Goal: Information Seeking & Learning: Find specific fact

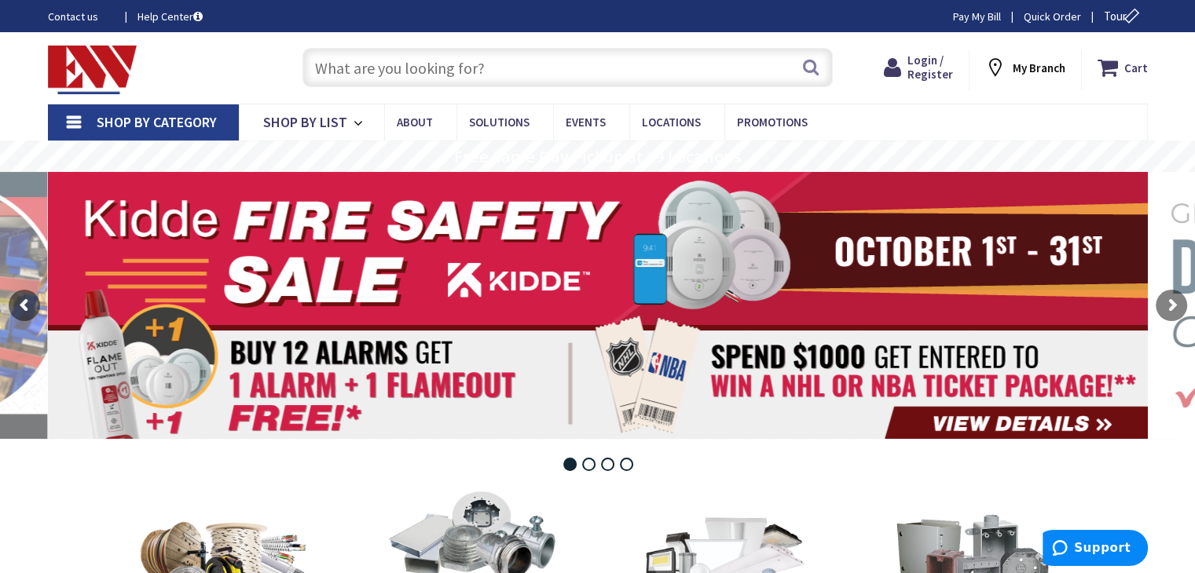
click at [363, 63] on input "text" at bounding box center [567, 67] width 530 height 39
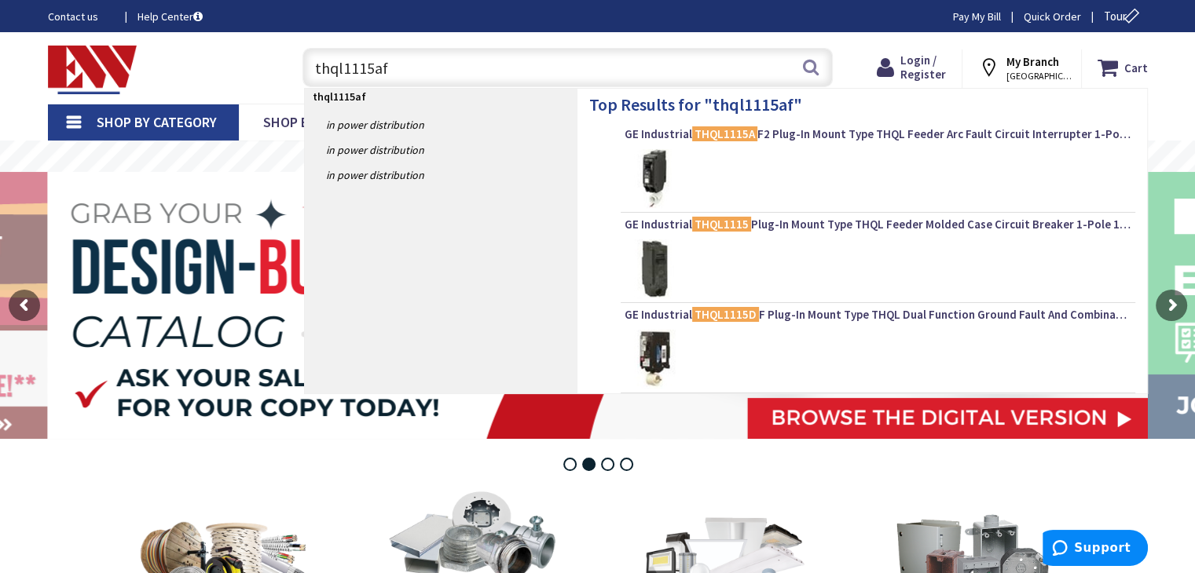
type input "thql1115af2"
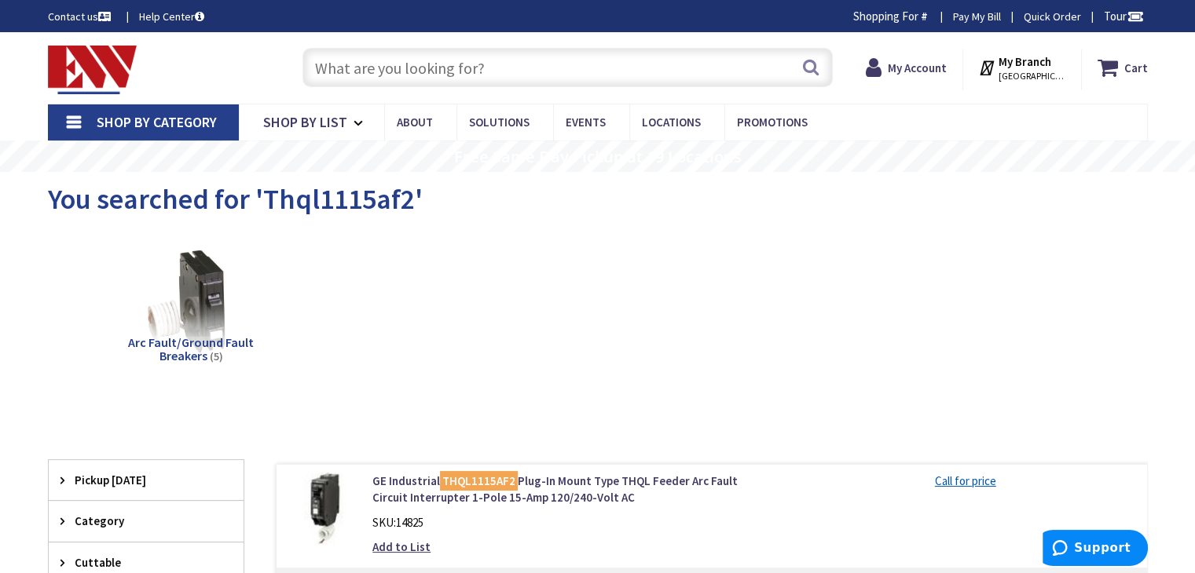
click at [849, 64] on div "Toggle Nav Search Cart My Cart Close" at bounding box center [597, 68] width 1123 height 53
click at [919, 71] on strong "My Account" at bounding box center [917, 67] width 59 height 15
drag, startPoint x: 411, startPoint y: 198, endPoint x: 262, endPoint y: 203, distance: 148.6
click at [262, 203] on span "You searched for 'Thql1115af2'" at bounding box center [235, 198] width 375 height 35
copy span "Thql1115af2"
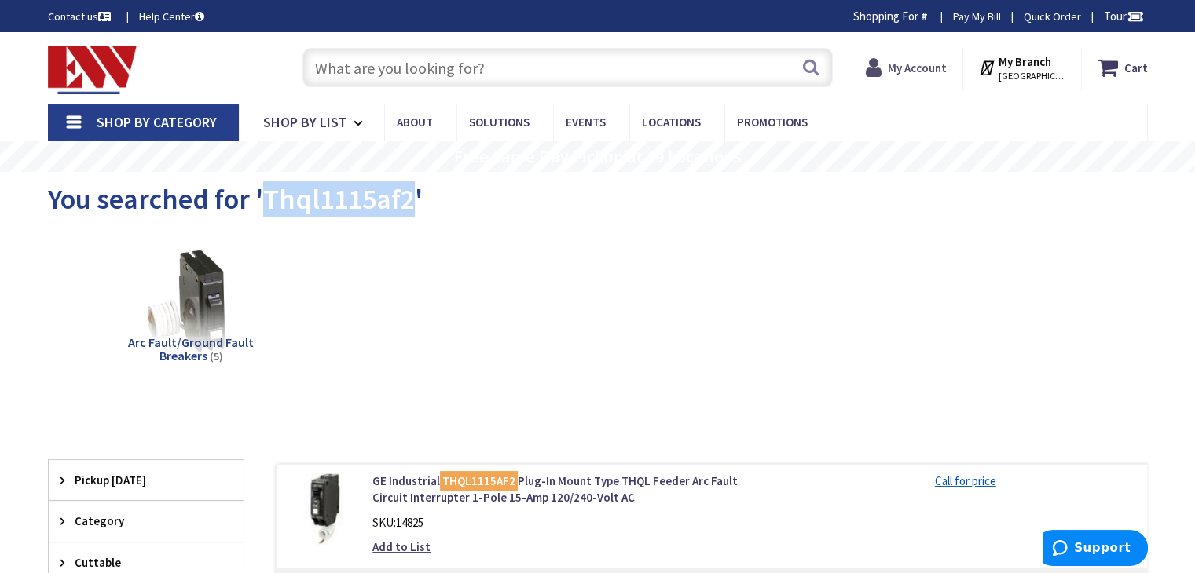
click at [930, 68] on strong "My Account" at bounding box center [917, 67] width 59 height 15
click at [881, 69] on icon at bounding box center [877, 67] width 22 height 28
click at [660, 337] on div "Arc Fault/Ground Fault Breakers (5)" at bounding box center [597, 315] width 1045 height 169
click at [975, 13] on link "Pay My Bill" at bounding box center [977, 17] width 48 height 16
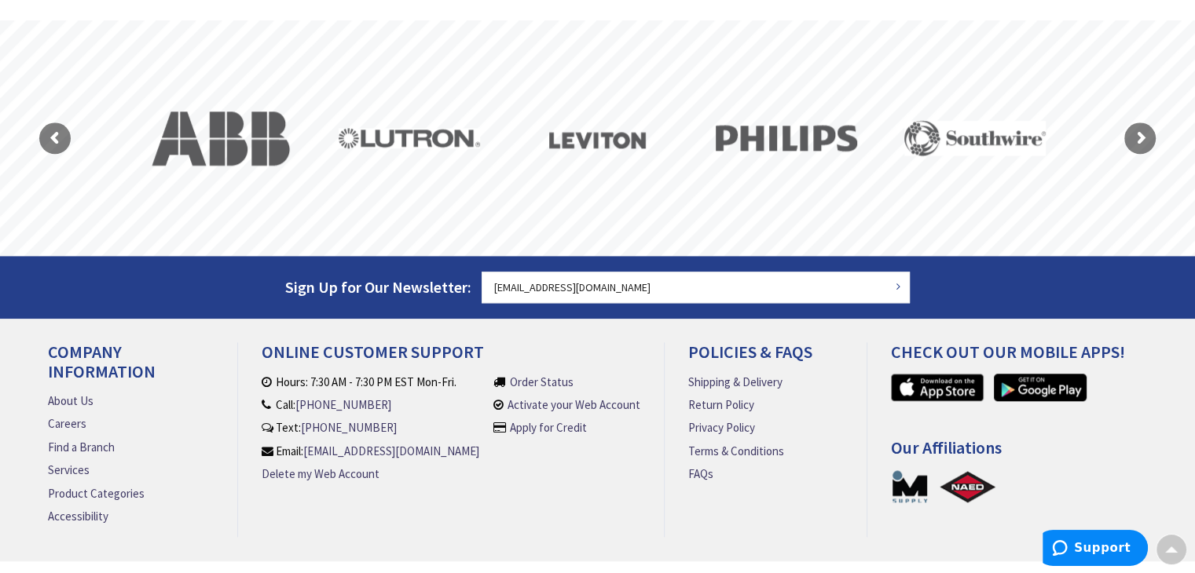
scroll to position [1448, 0]
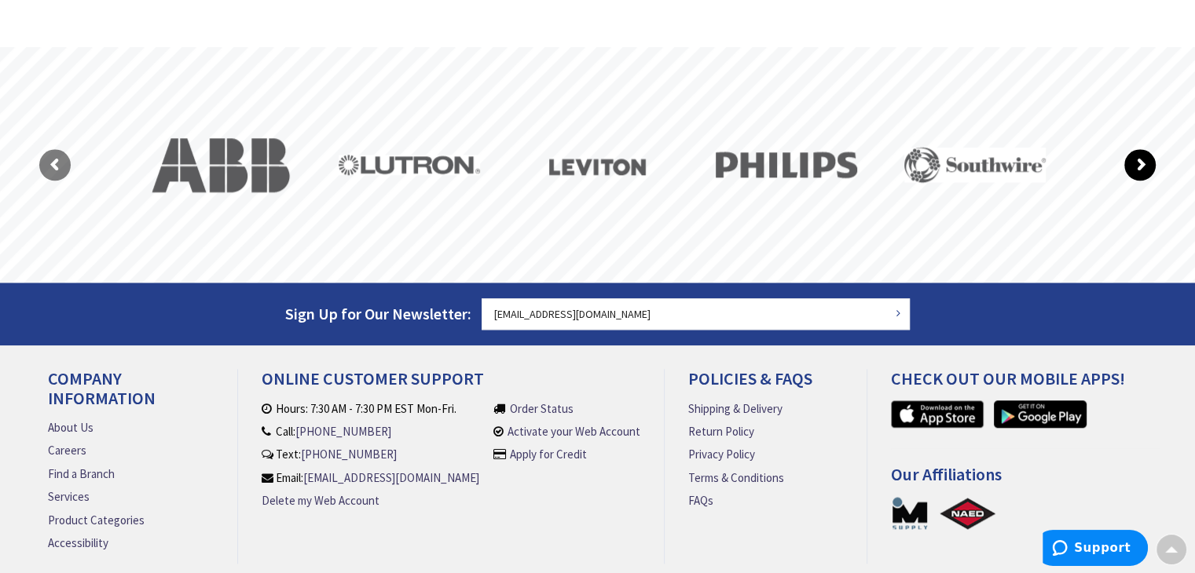
click at [1138, 167] on rs-arrow at bounding box center [1139, 164] width 31 height 31
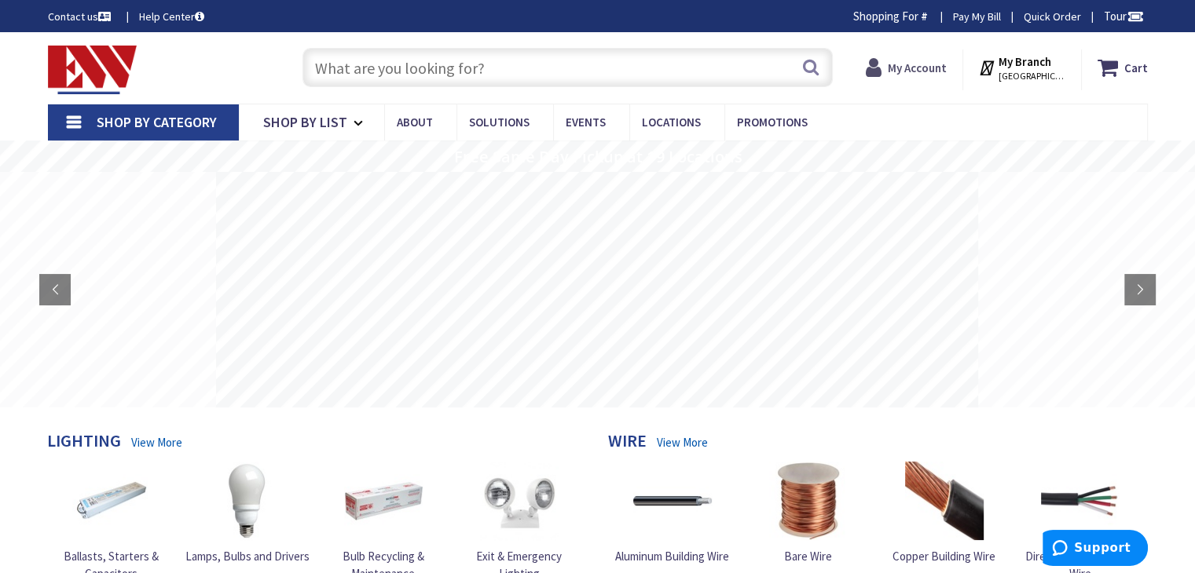
click at [920, 71] on strong "My Account" at bounding box center [917, 67] width 59 height 15
click at [936, 68] on strong "My Account" at bounding box center [917, 67] width 59 height 15
click at [940, 66] on strong "My Account" at bounding box center [917, 67] width 59 height 15
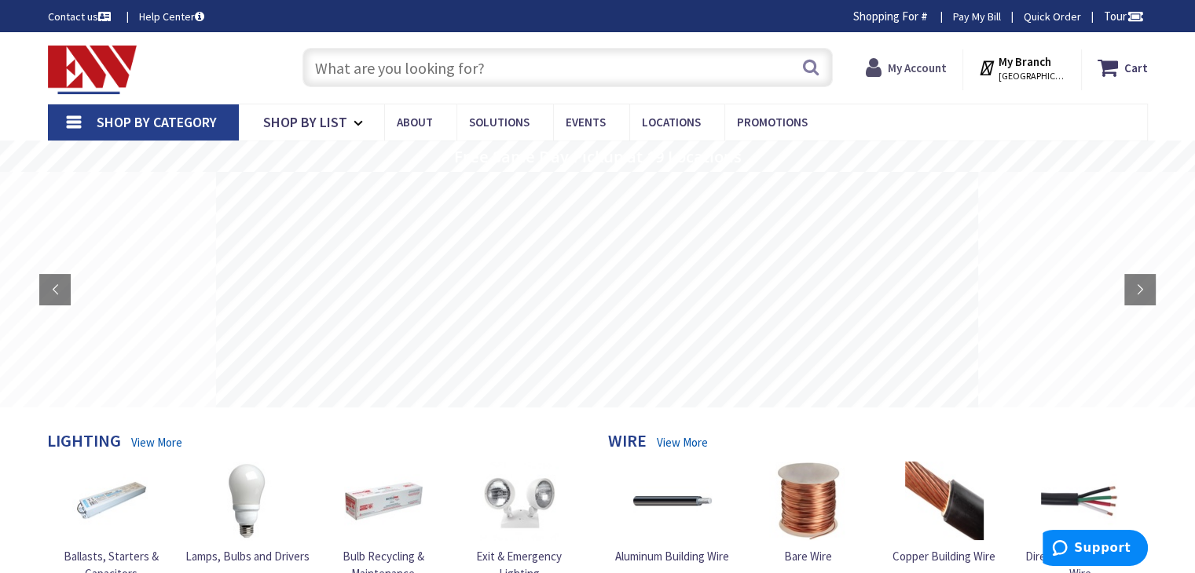
click at [920, 64] on strong "My Account" at bounding box center [917, 67] width 59 height 15
click at [888, 64] on icon at bounding box center [877, 67] width 22 height 28
click at [885, 69] on icon at bounding box center [877, 67] width 22 height 28
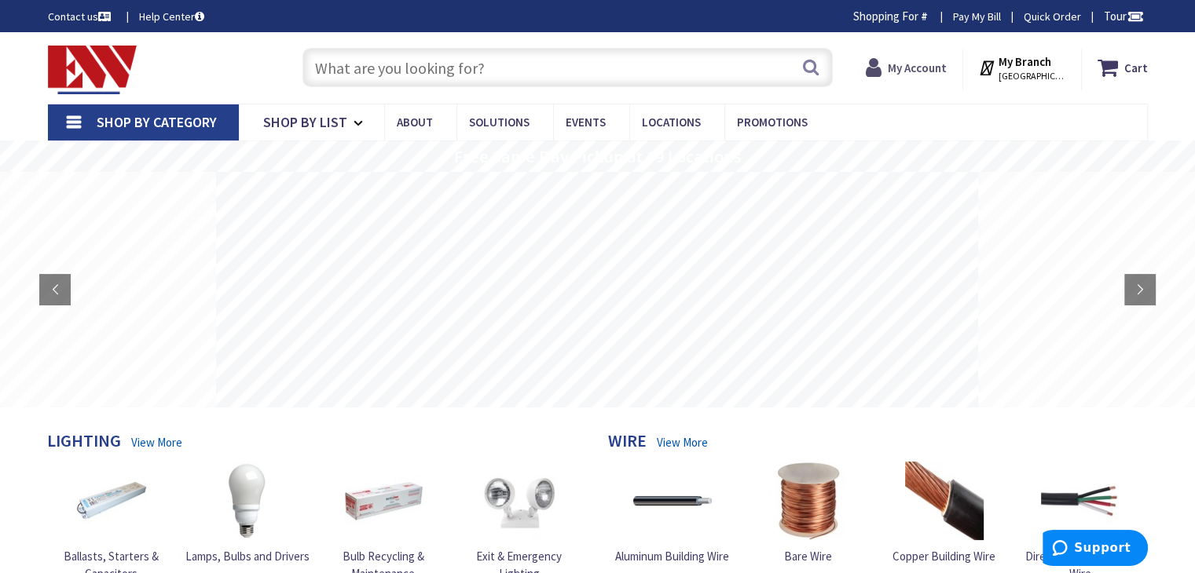
click at [885, 69] on icon at bounding box center [877, 67] width 22 height 28
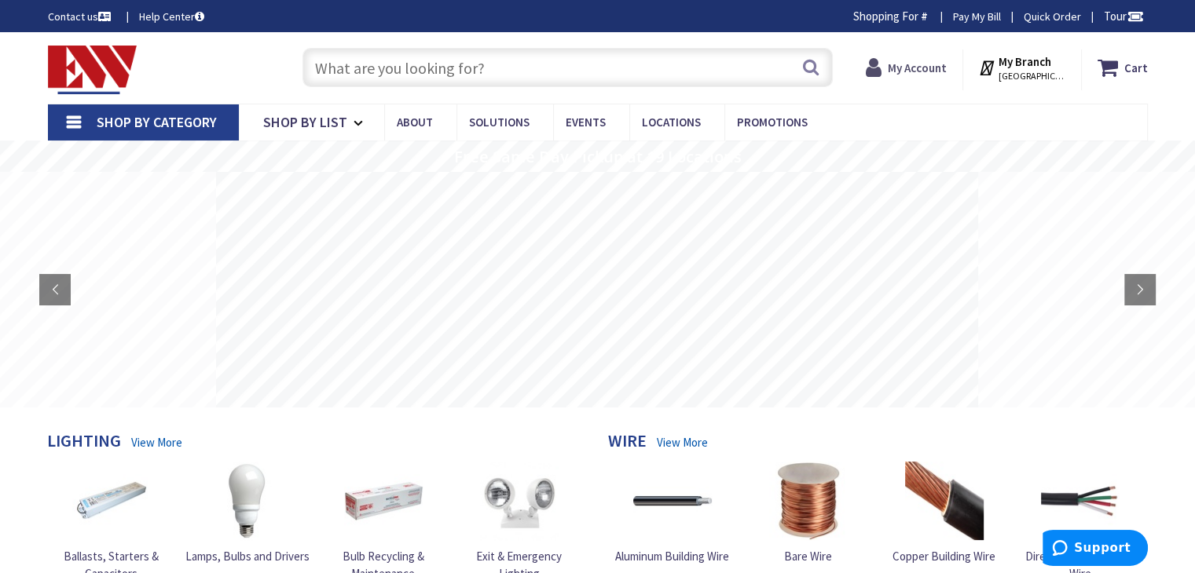
click at [885, 69] on icon at bounding box center [877, 67] width 22 height 28
click at [886, 70] on icon at bounding box center [877, 67] width 22 height 28
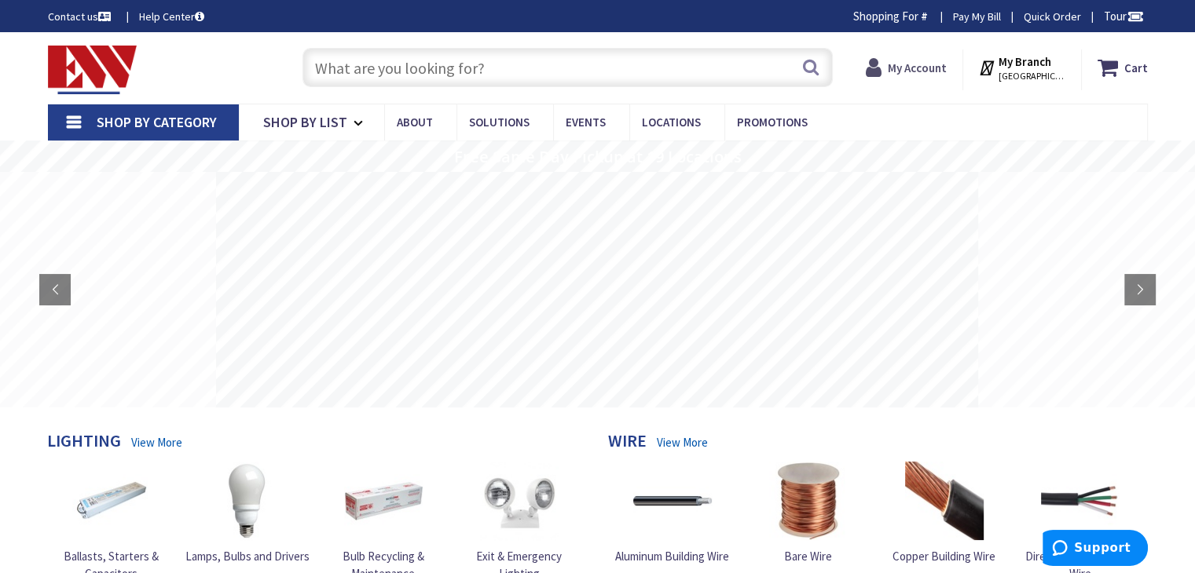
click at [899, 70] on strong "My Account" at bounding box center [917, 67] width 59 height 15
click at [975, 13] on link "Pay My Bill" at bounding box center [977, 17] width 48 height 16
click at [931, 73] on strong "My Account" at bounding box center [917, 67] width 59 height 15
click at [935, 71] on strong "My Account" at bounding box center [917, 67] width 59 height 15
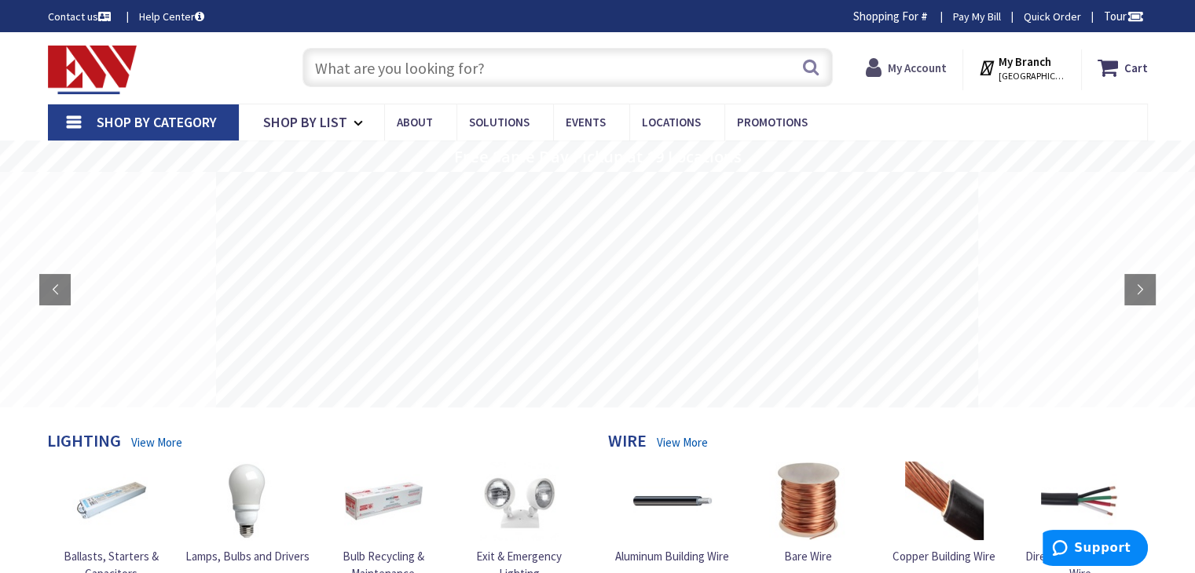
click at [935, 71] on strong "My Account" at bounding box center [917, 67] width 59 height 15
drag, startPoint x: 324, startPoint y: 74, endPoint x: 390, endPoint y: 61, distance: 66.4
click at [325, 74] on input "text" at bounding box center [567, 67] width 530 height 39
paste input "Thql1115af2"
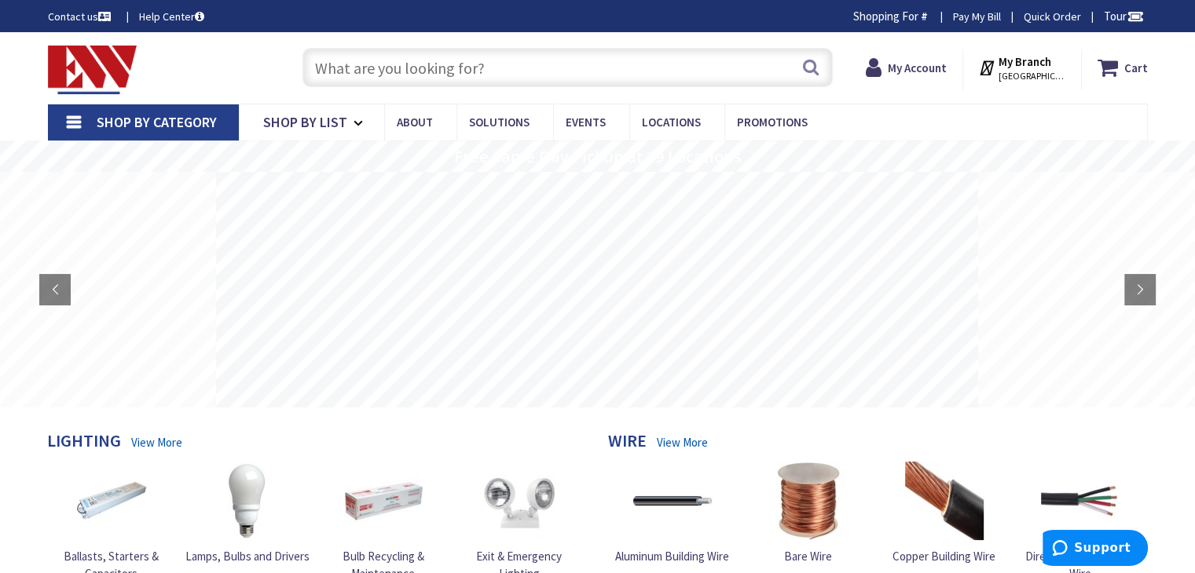
type input "Thql1115af2"
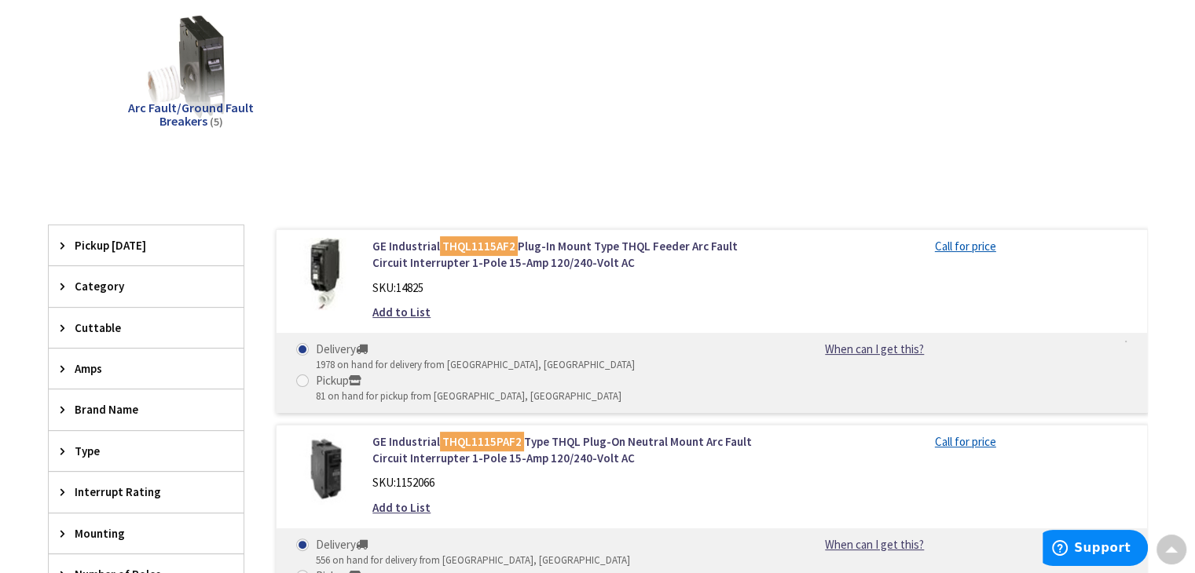
scroll to position [235, 0]
